Goal: Task Accomplishment & Management: Manage account settings

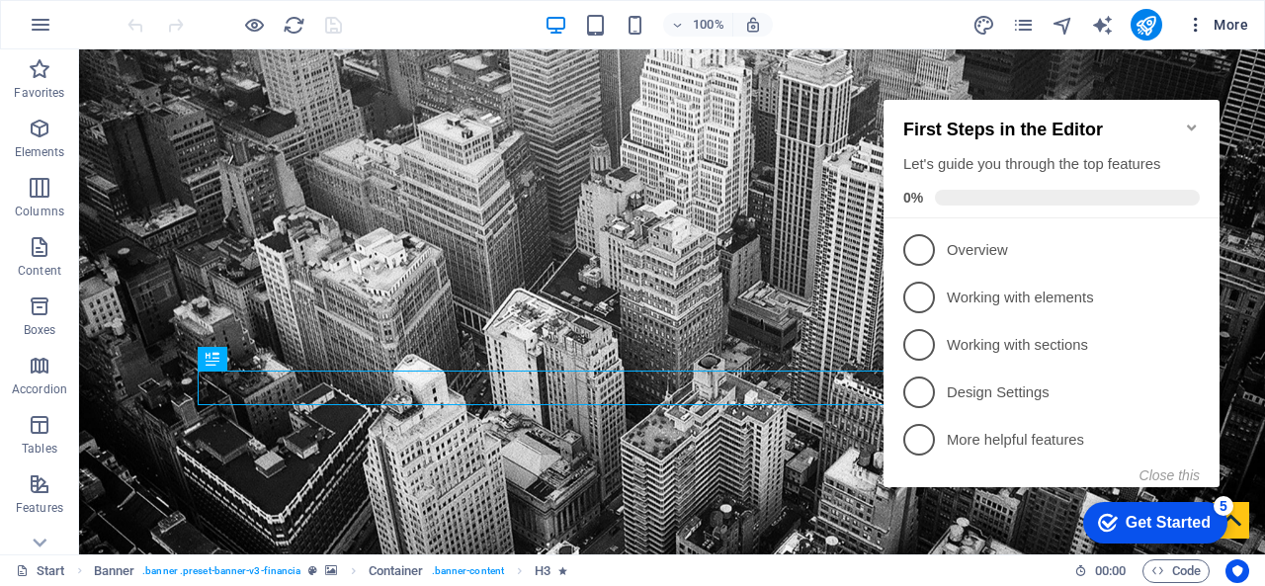
click at [1218, 31] on span "More" at bounding box center [1217, 25] width 62 height 20
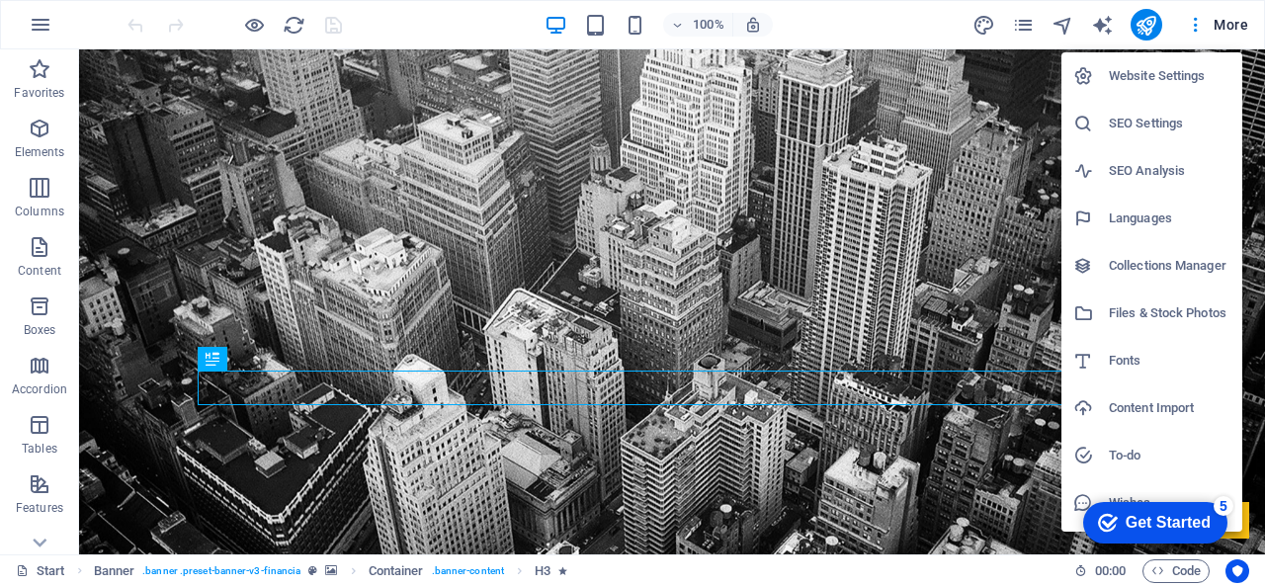
click at [1142, 113] on h6 "SEO Settings" at bounding box center [1170, 124] width 122 height 24
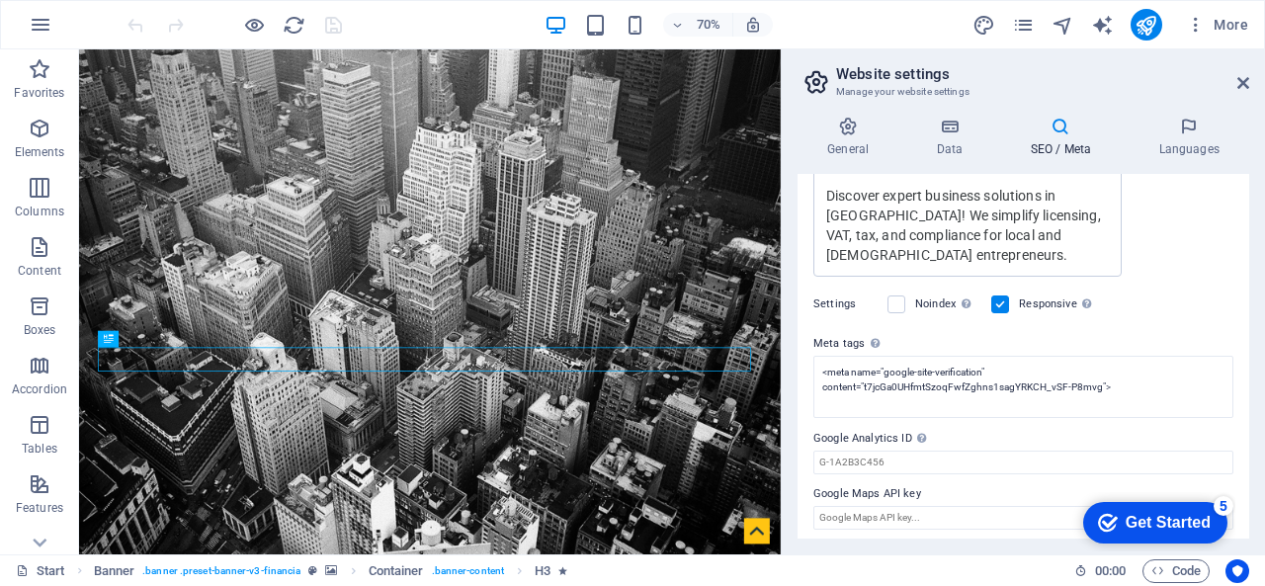
scroll to position [502, 0]
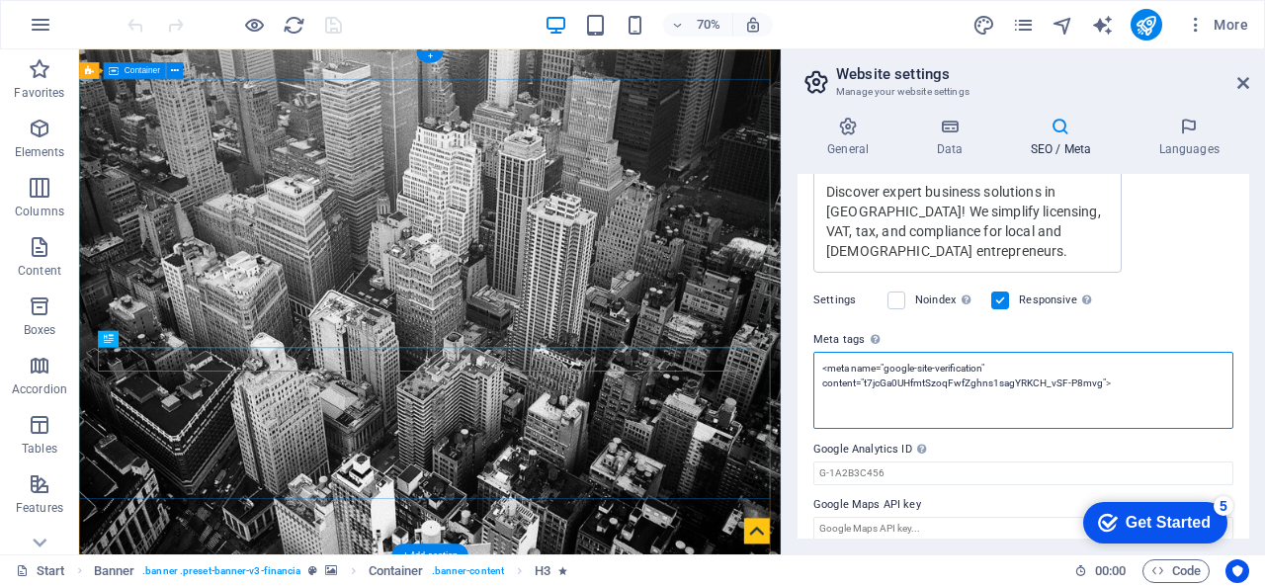
drag, startPoint x: 1204, startPoint y: 428, endPoint x: 1046, endPoint y: 472, distance: 164.1
click at [1122, 385] on textarea "<meta name="google-site-verification" content="t7jcGa0UHfmtSzoqFwfZghns1sagYRKC…" at bounding box center [1024, 390] width 420 height 77
drag, startPoint x: 1204, startPoint y: 434, endPoint x: 1074, endPoint y: 484, distance: 139.9
paste textarea "VT2hCtS85DdVkEoEFNVEUY5G6iQFP6pRU_0qEEQ-Br8" /"
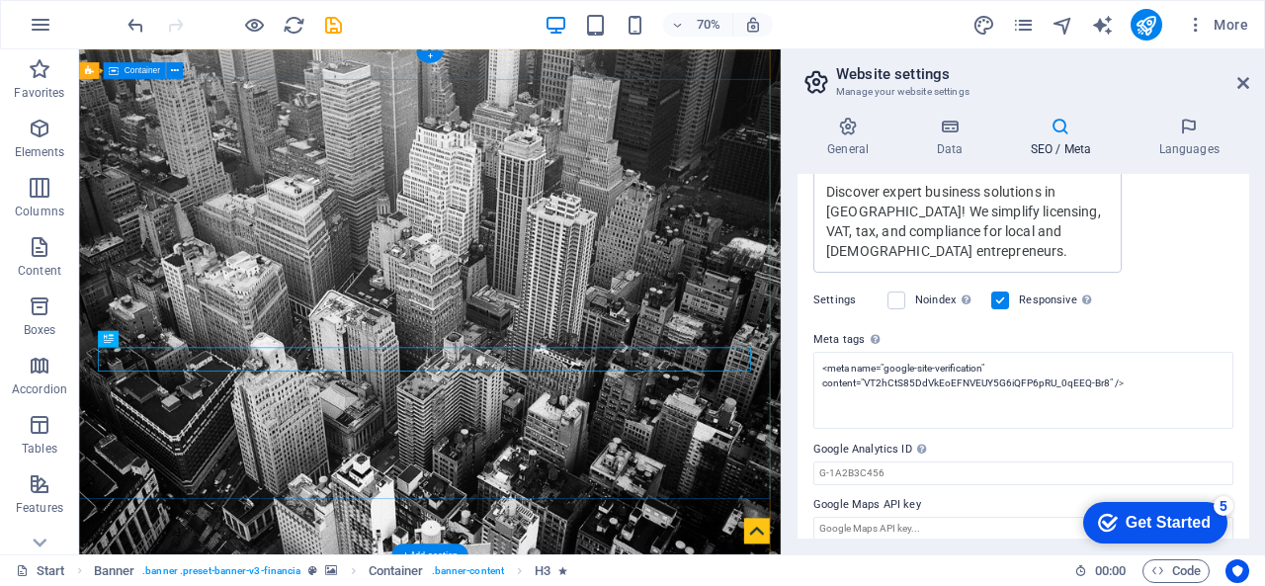
type textarea "<meta name="google-site-verification" content="VT2hCtS85DdVkEoEFNVEUY5G6iQFP6pR…"
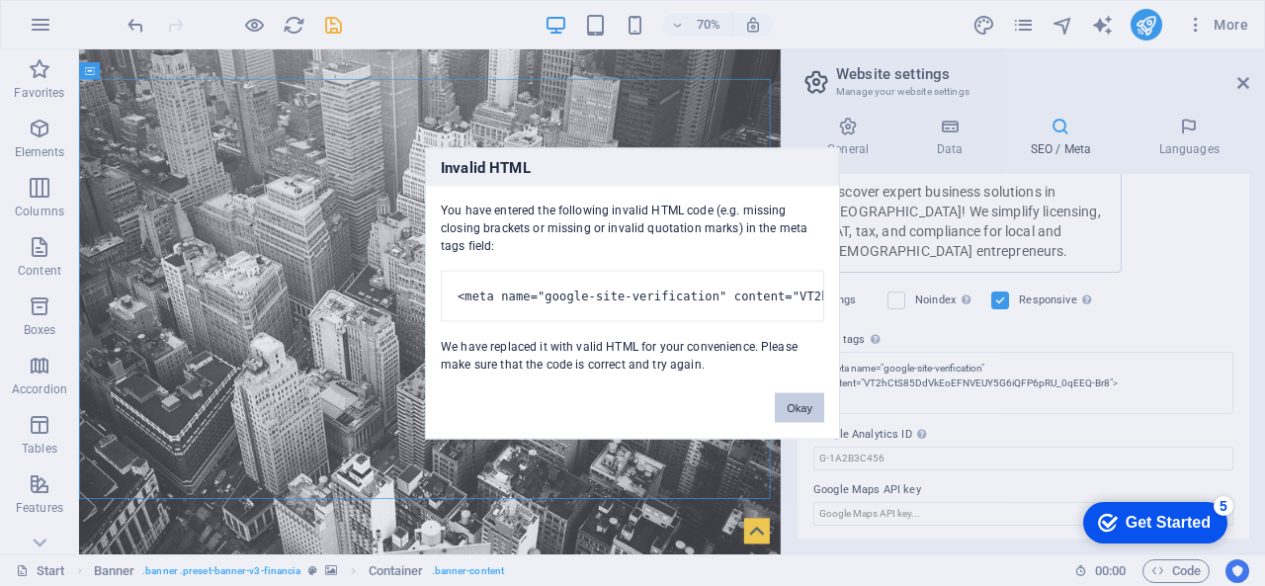
click at [798, 408] on button "Okay" at bounding box center [799, 407] width 49 height 30
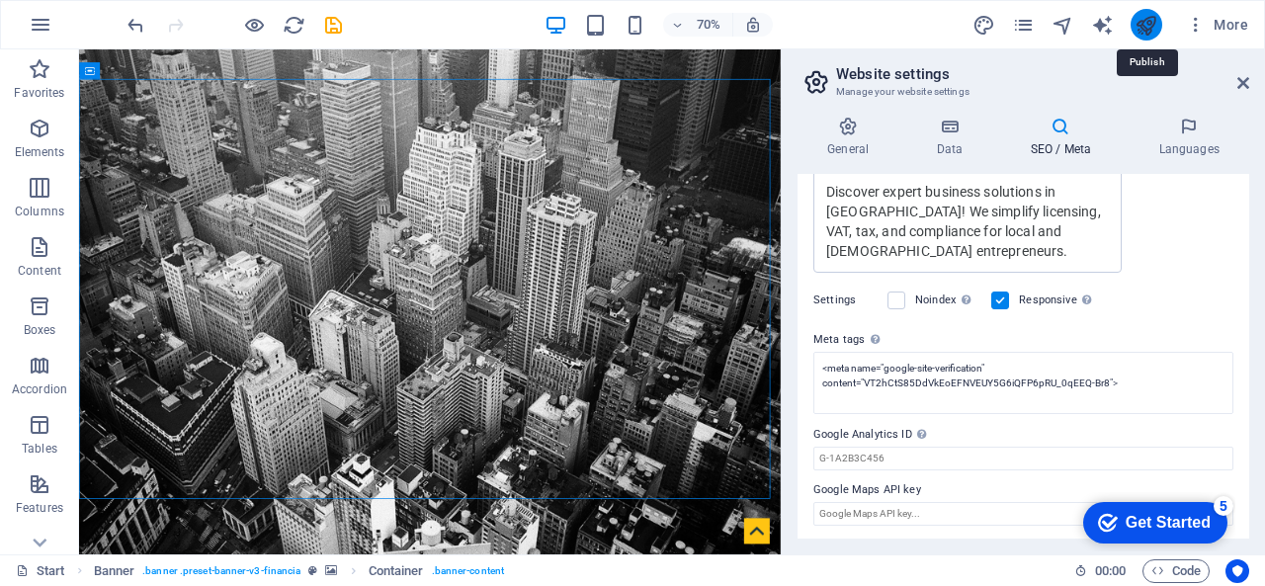
click at [1153, 28] on icon "publish" at bounding box center [1146, 25] width 23 height 23
